Goal: Task Accomplishment & Management: Use online tool/utility

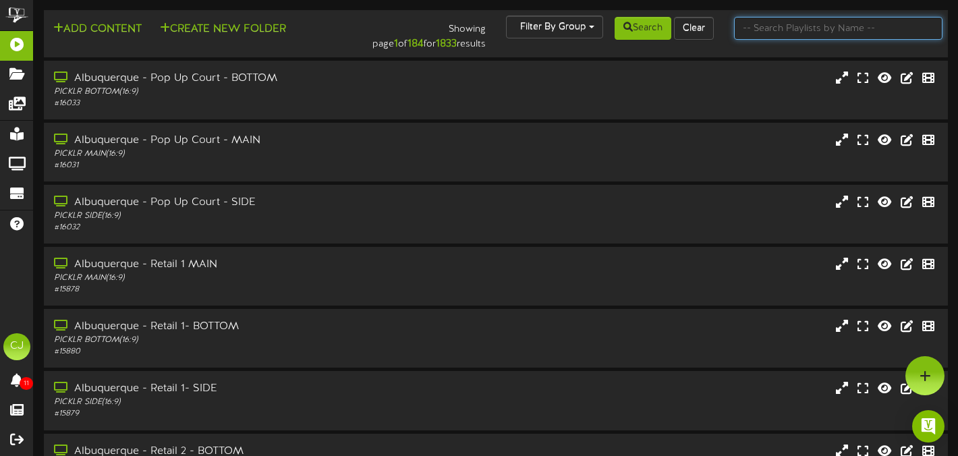
click at [776, 29] on input "text" at bounding box center [838, 28] width 208 height 23
type input "newtown"
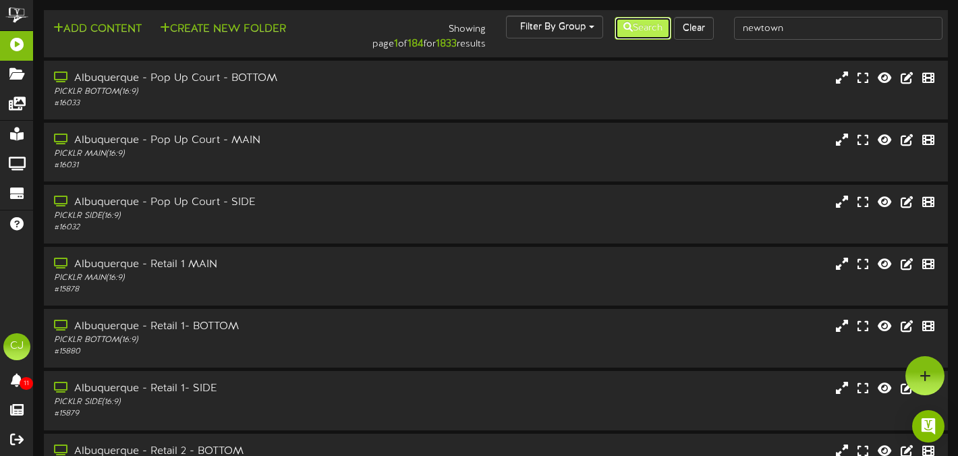
click at [640, 26] on button "Search" at bounding box center [642, 28] width 57 height 23
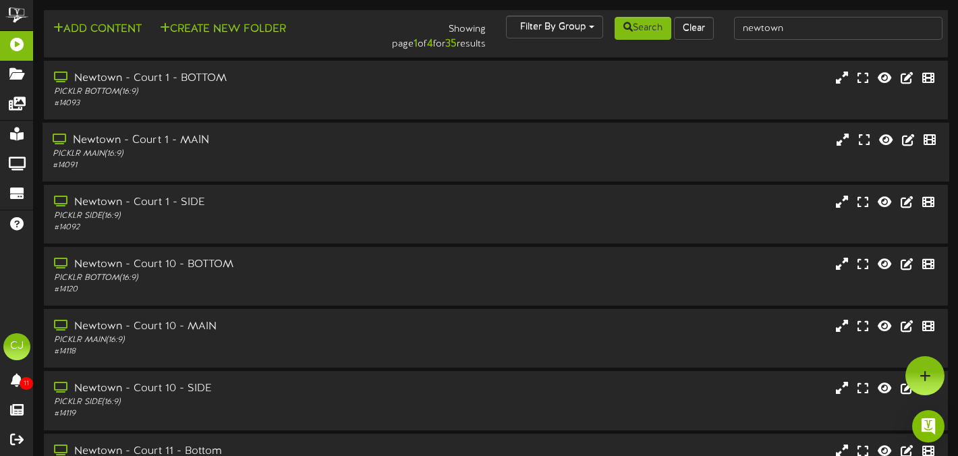
click at [293, 158] on div "PICKLR MAIN ( 16:9 )" at bounding box center [231, 153] width 357 height 11
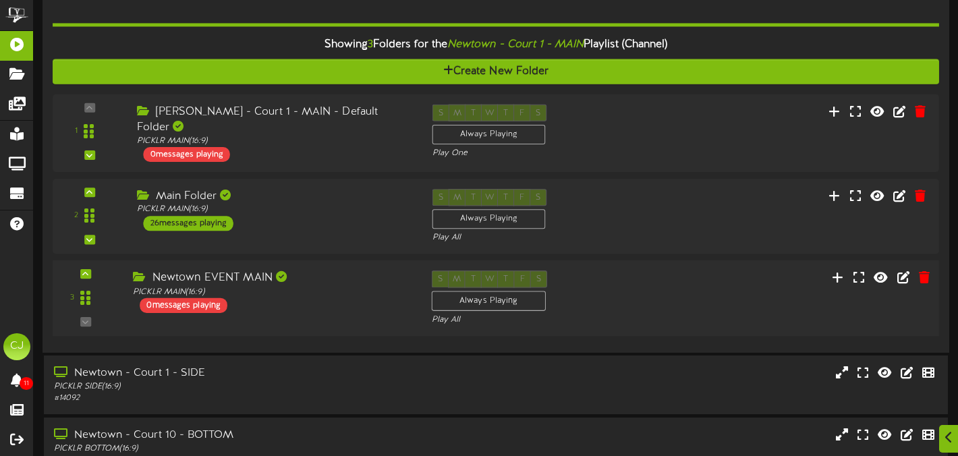
scroll to position [171, 0]
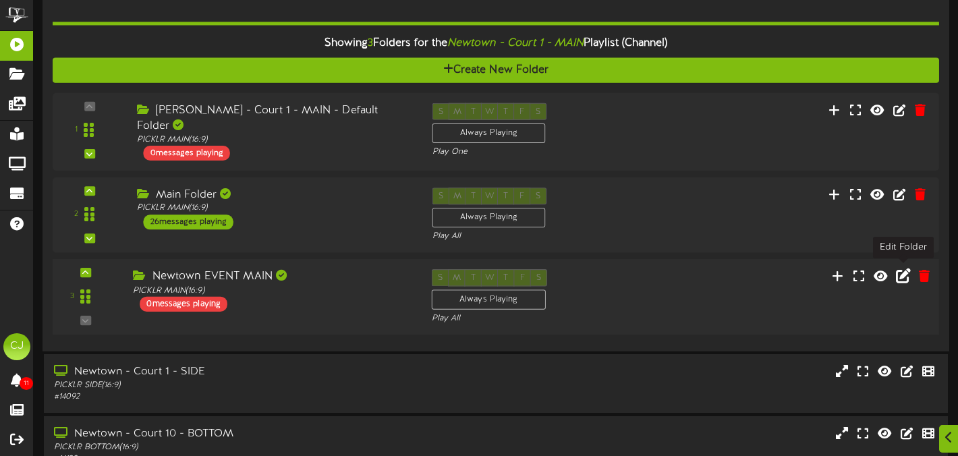
click at [901, 269] on icon at bounding box center [902, 275] width 15 height 15
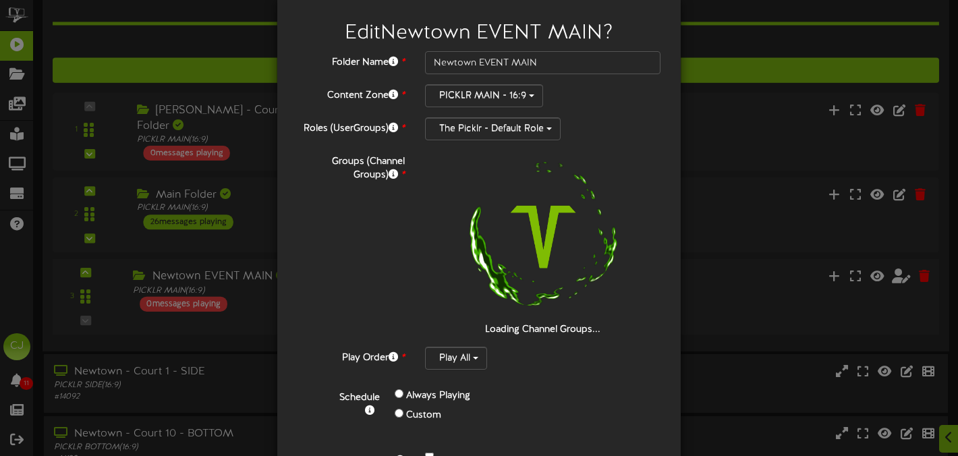
scroll to position [2, 0]
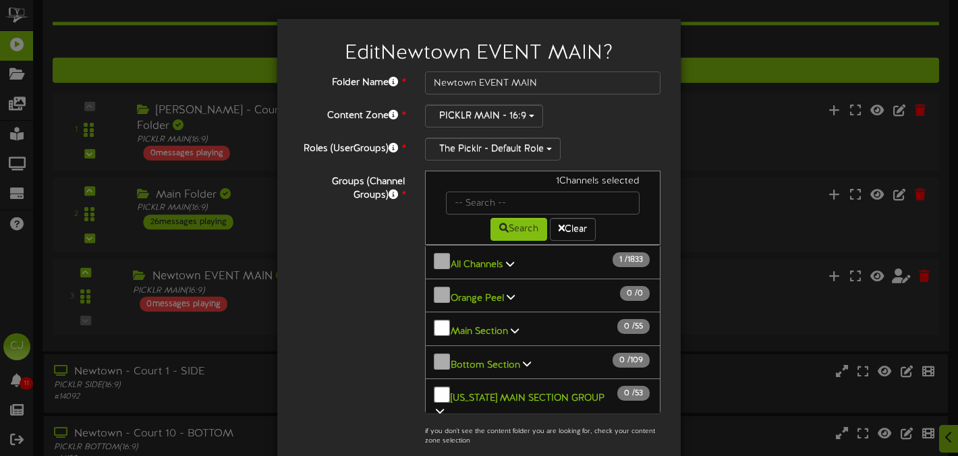
drag, startPoint x: 506, startPoint y: 257, endPoint x: 579, endPoint y: 340, distance: 110.4
click at [506, 259] on icon at bounding box center [510, 263] width 8 height 9
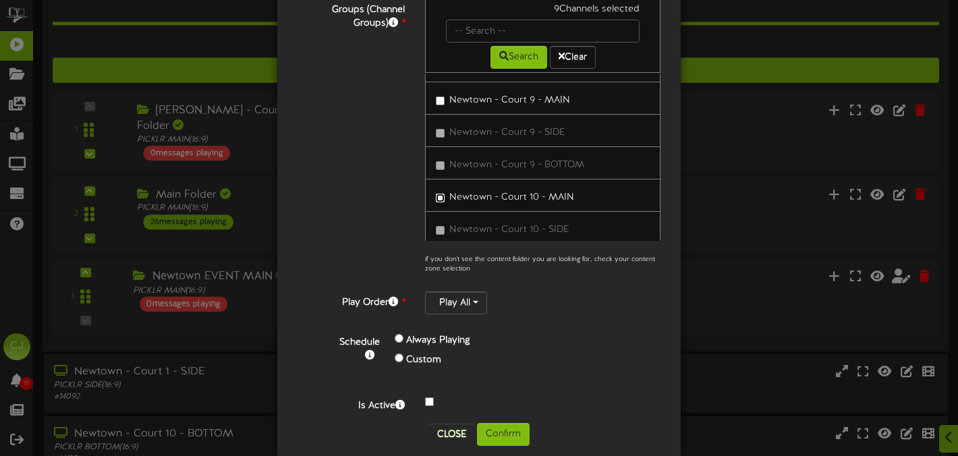
scroll to position [195, 0]
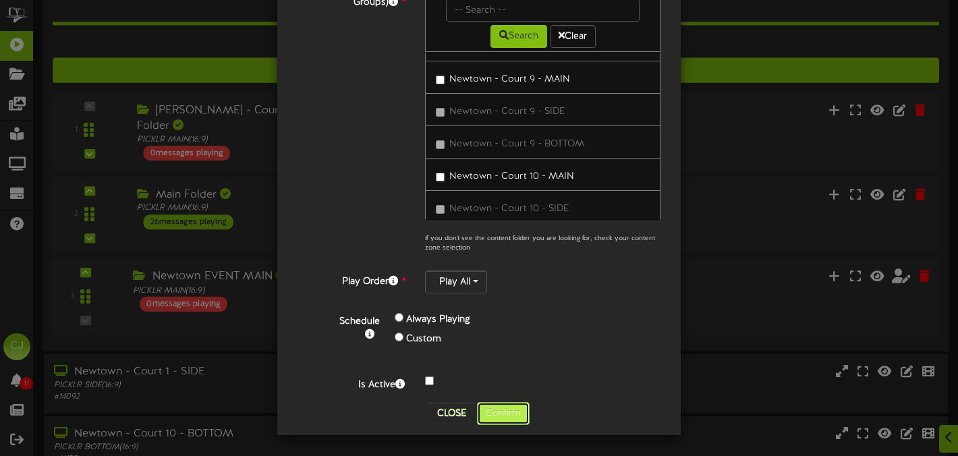
click at [519, 412] on button "Confirm" at bounding box center [503, 413] width 53 height 23
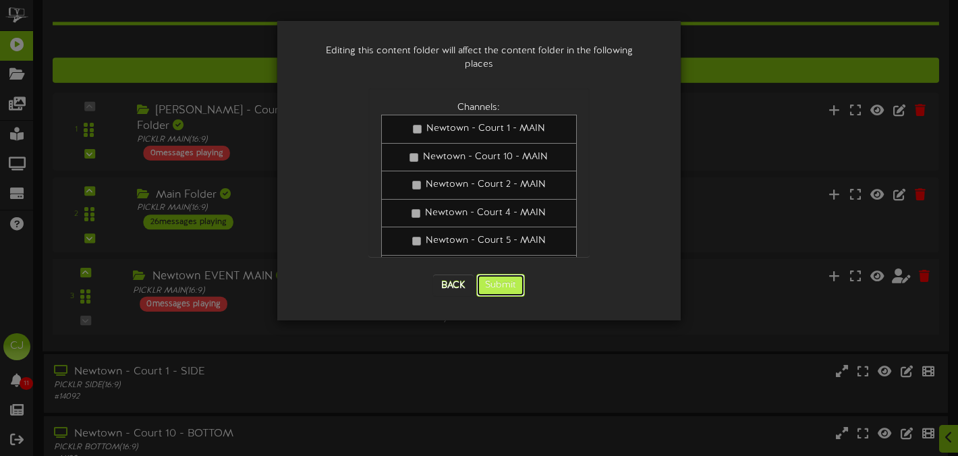
click at [498, 274] on button "Submit" at bounding box center [500, 285] width 49 height 23
